Goal: Transaction & Acquisition: Purchase product/service

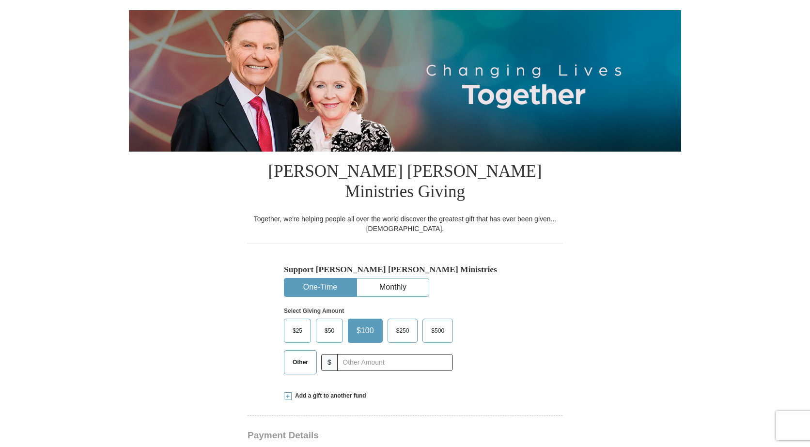
scroll to position [97, 0]
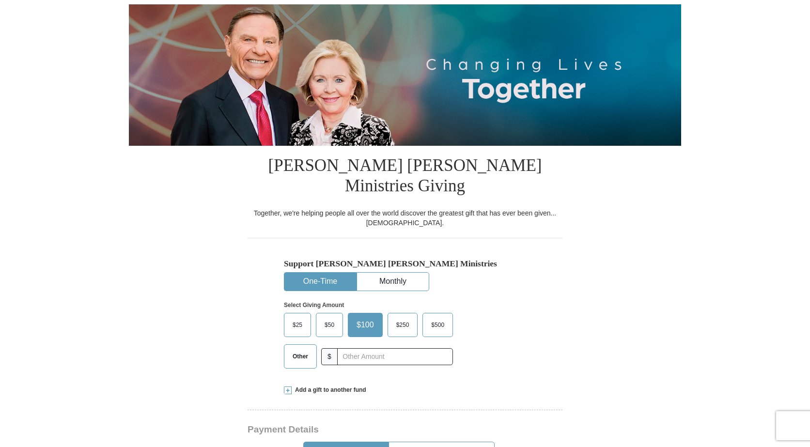
click at [312, 273] on button "One-Time" at bounding box center [320, 282] width 72 height 18
click at [363, 318] on span "$100" at bounding box center [365, 325] width 27 height 15
click at [0, 0] on input "$100" at bounding box center [0, 0] width 0 height 0
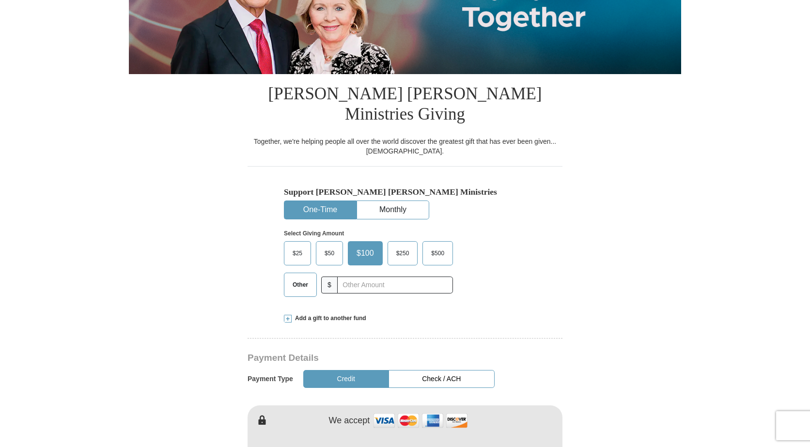
scroll to position [194, 0]
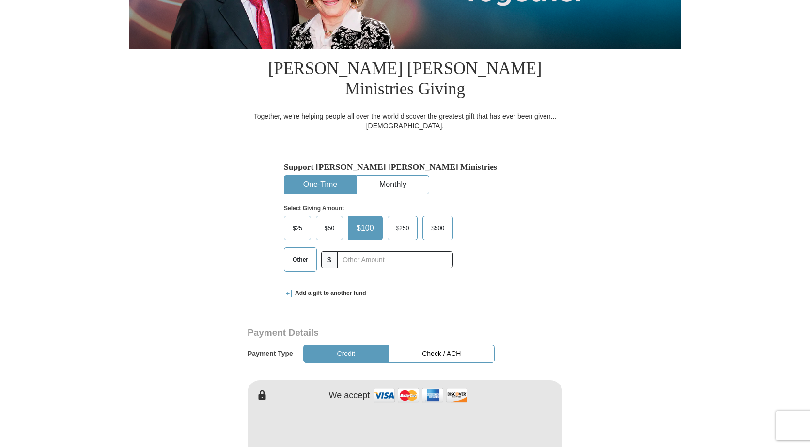
click at [340, 345] on button "Credit" at bounding box center [346, 354] width 86 height 18
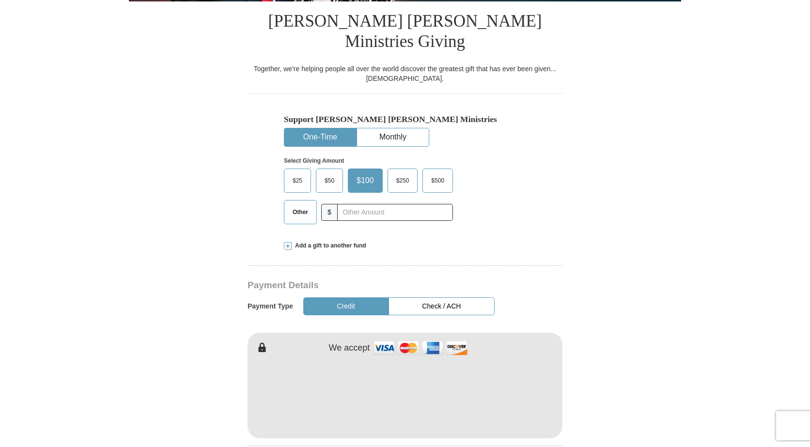
scroll to position [145, 0]
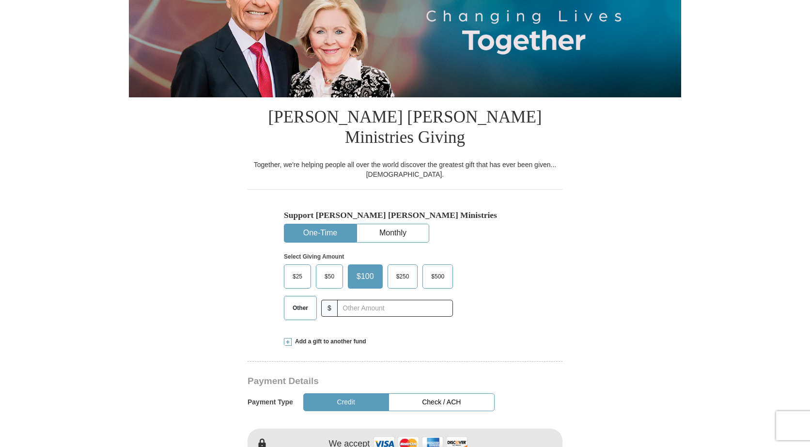
click at [323, 224] on button "One-Time" at bounding box center [320, 233] width 72 height 18
click at [359, 269] on span "$100" at bounding box center [365, 276] width 27 height 15
click at [0, 0] on input "$100" at bounding box center [0, 0] width 0 height 0
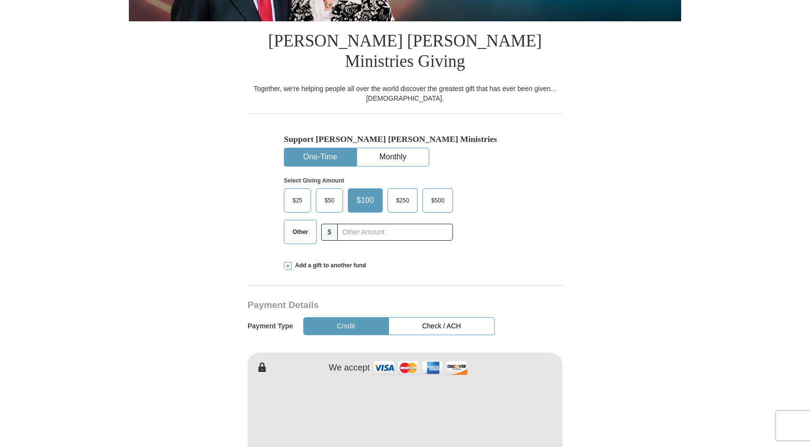
scroll to position [242, 0]
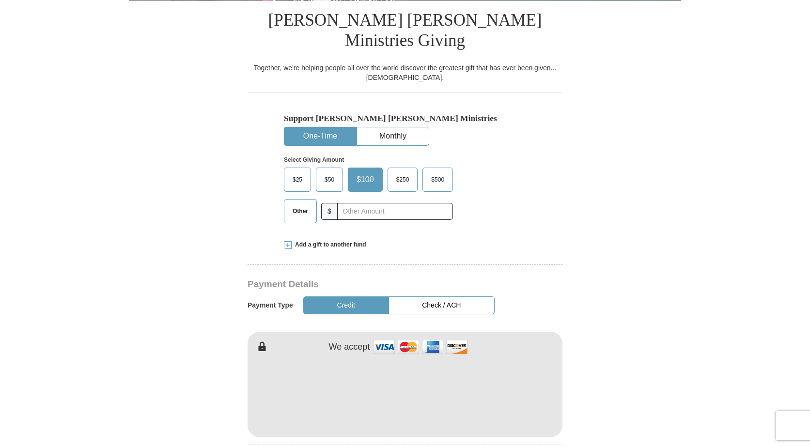
click at [347, 296] on button "Credit" at bounding box center [346, 305] width 86 height 18
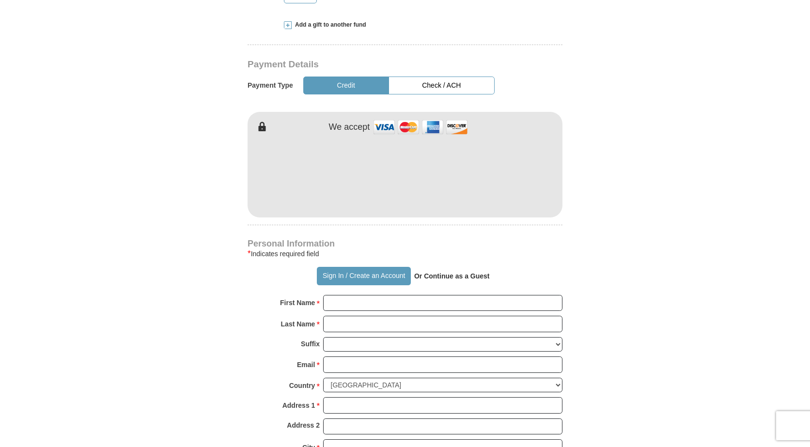
scroll to position [484, 0]
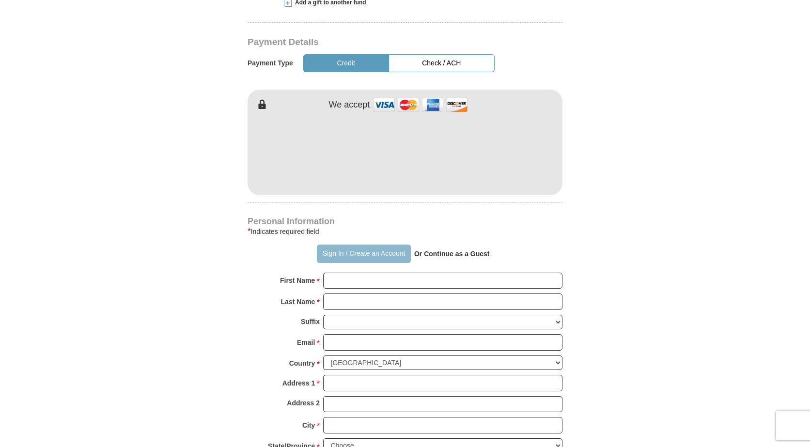
click at [364, 245] on button "Sign In / Create an Account" at bounding box center [363, 254] width 93 height 18
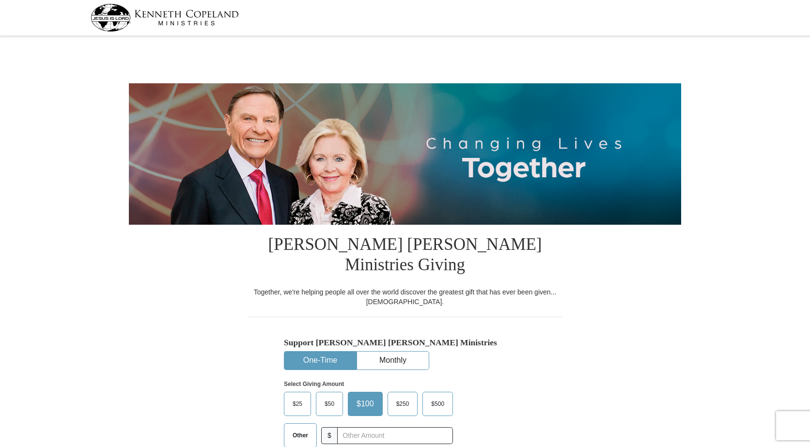
scroll to position [145, 0]
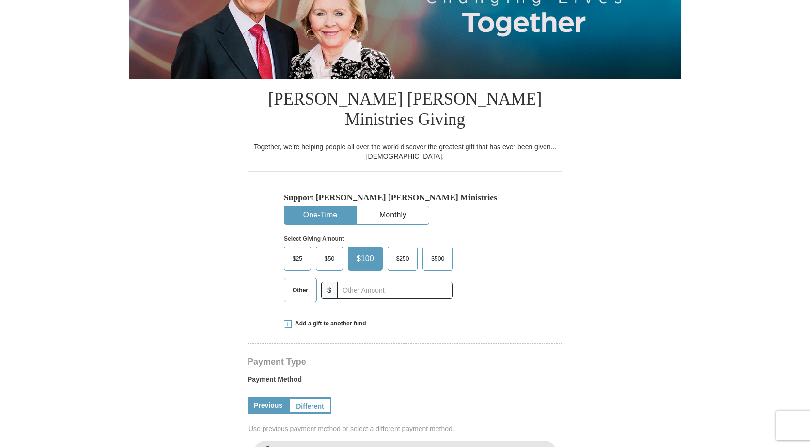
select select "TX"
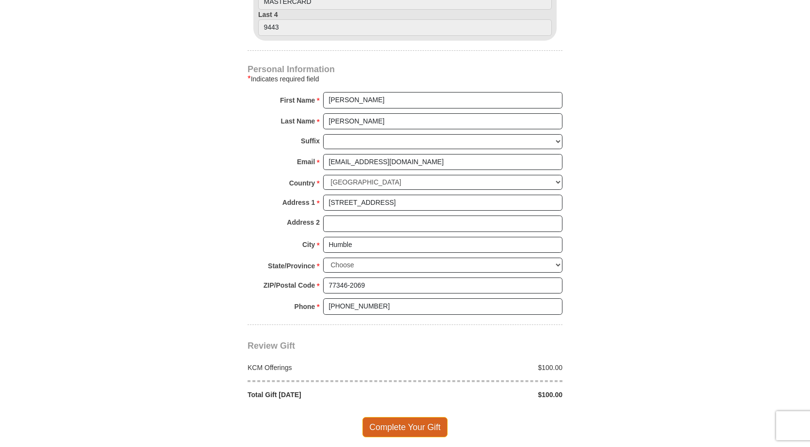
scroll to position [630, 0]
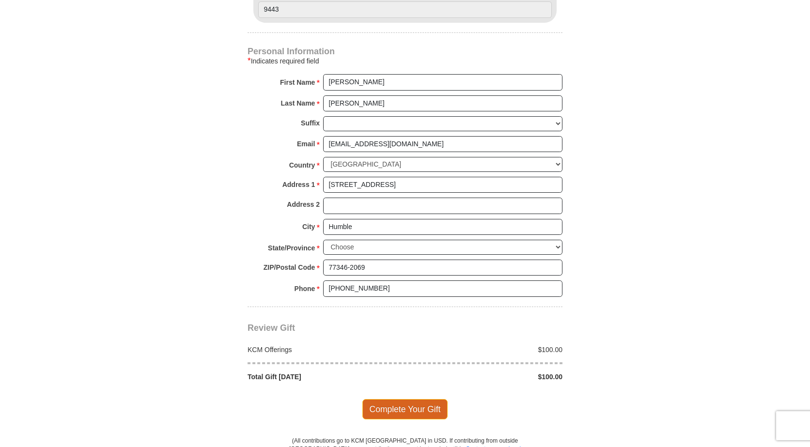
click at [404, 399] on span "Complete Your Gift" at bounding box center [405, 409] width 86 height 20
